Goal: Task Accomplishment & Management: Complete application form

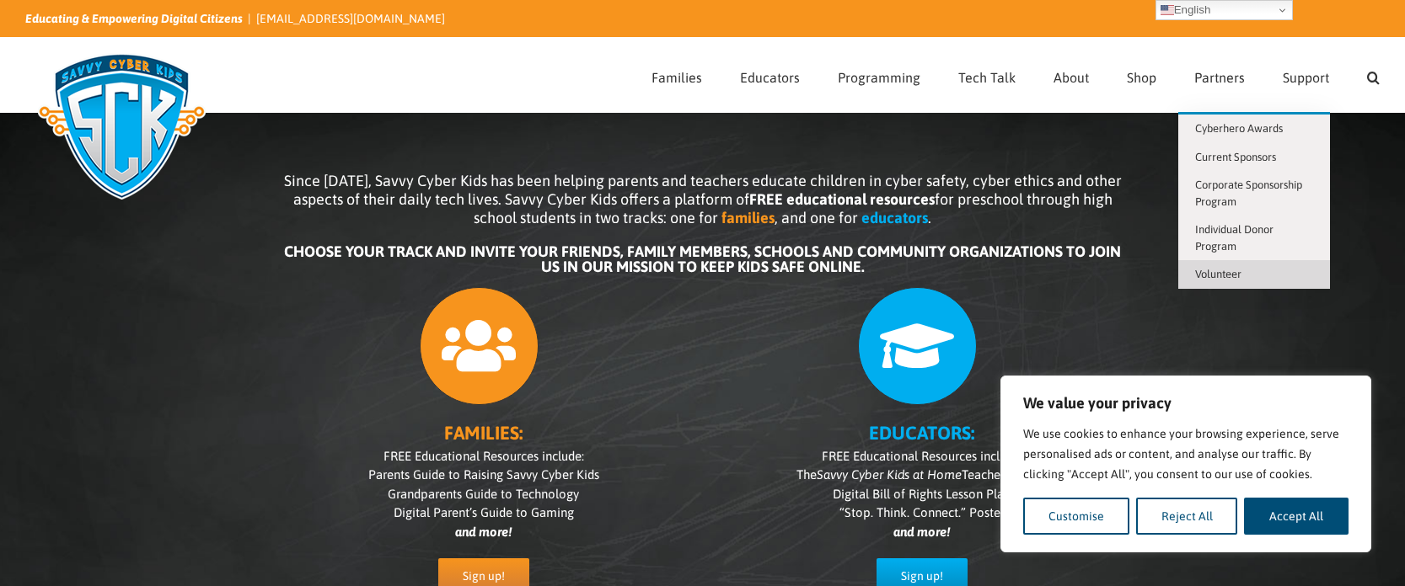
click at [1212, 270] on span "Volunteer" at bounding box center [1218, 274] width 46 height 13
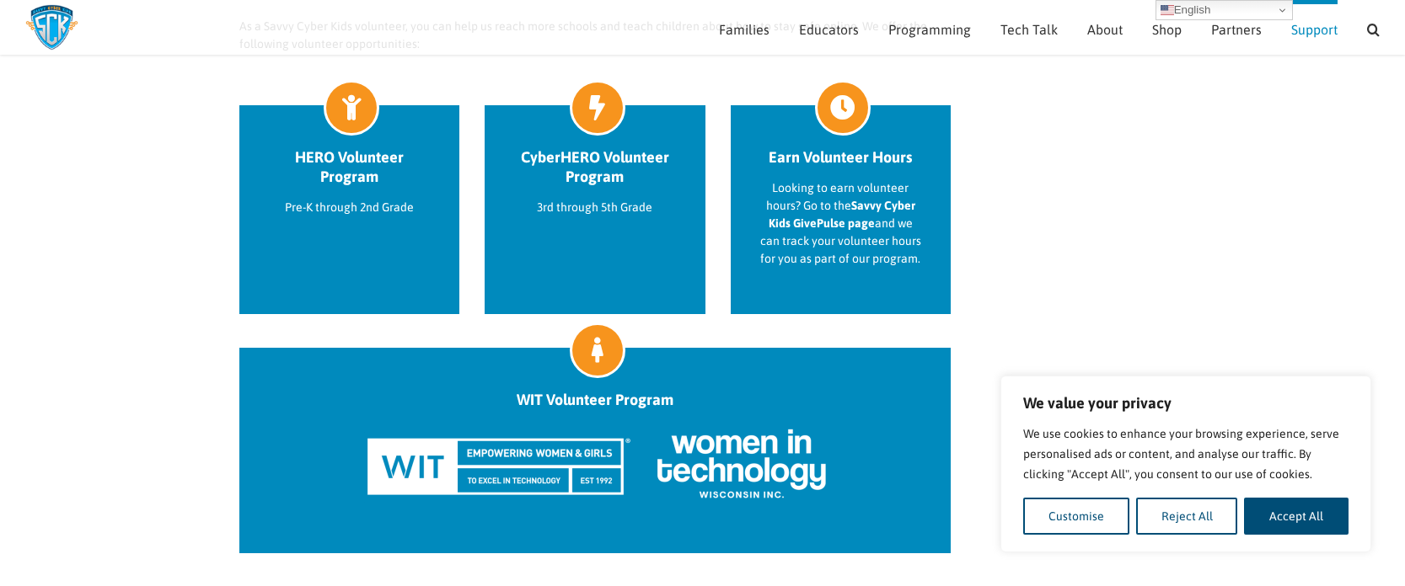
scroll to position [788, 0]
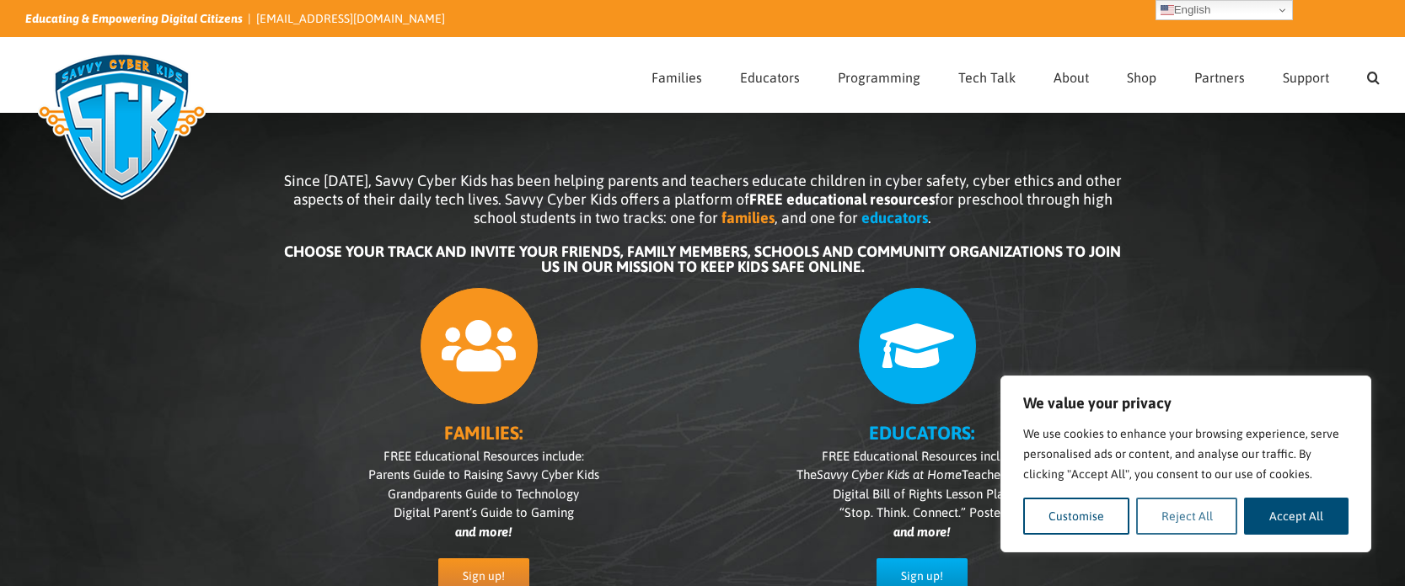
click at [1202, 520] on button "Reject All" at bounding box center [1187, 516] width 102 height 37
